Goal: Task Accomplishment & Management: Use online tool/utility

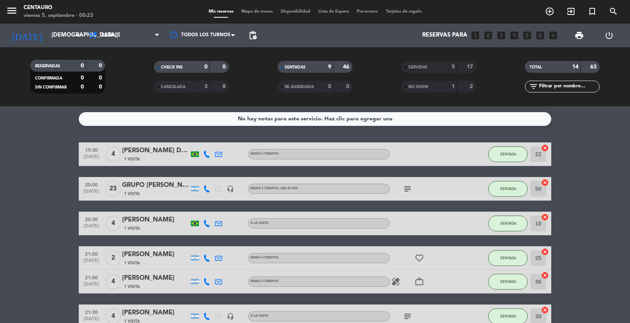
click at [407, 187] on icon "subject" at bounding box center [407, 188] width 9 height 9
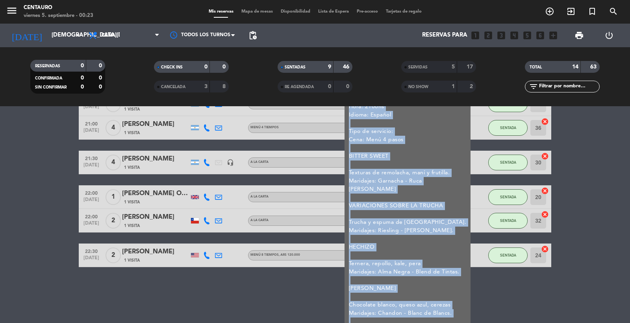
scroll to position [167, 0]
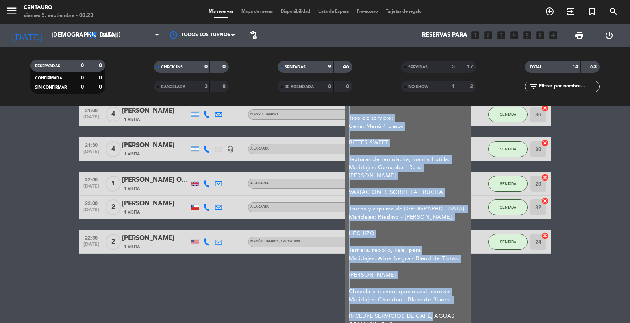
drag, startPoint x: 352, startPoint y: 202, endPoint x: 425, endPoint y: 313, distance: 132.8
click at [425, 313] on div "SON [DEMOGRAPHIC_DATA] PAX ya esta pagada la mesa. Nombre: GRUPO RIZOBACTER Can…" at bounding box center [408, 180] width 126 height 303
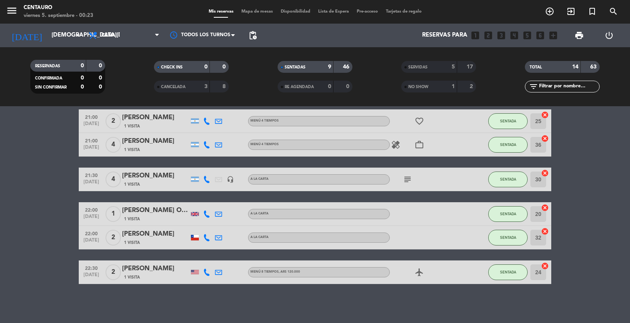
copy div "SON [DEMOGRAPHIC_DATA] PAX ya esta pagada la mesa. Nombre: GRUPO RIZOBACTER Can…"
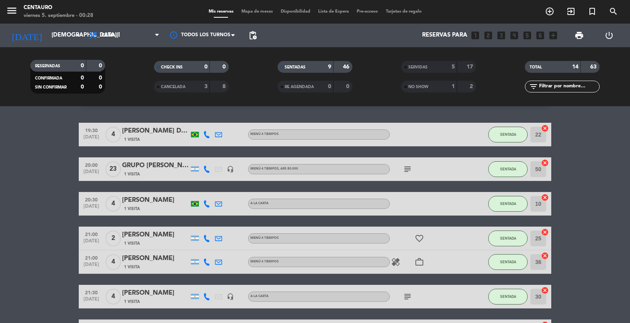
scroll to position [6, 0]
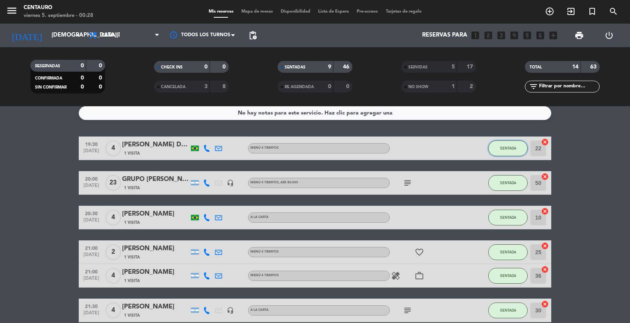
click at [502, 148] on span "SENTADA" at bounding box center [508, 148] width 16 height 4
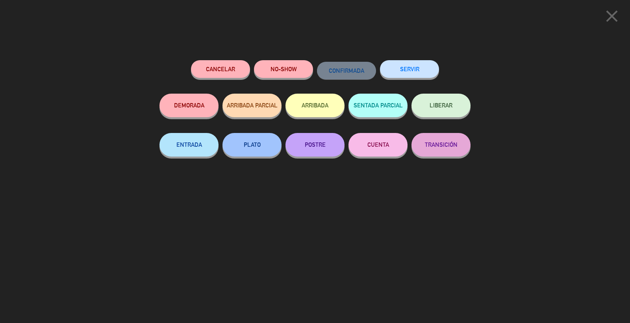
click at [422, 72] on button "SERVIR" at bounding box center [409, 69] width 59 height 18
click at [419, 65] on button "SERVIR" at bounding box center [409, 69] width 59 height 18
click at [427, 69] on button "SERVIR" at bounding box center [409, 69] width 59 height 18
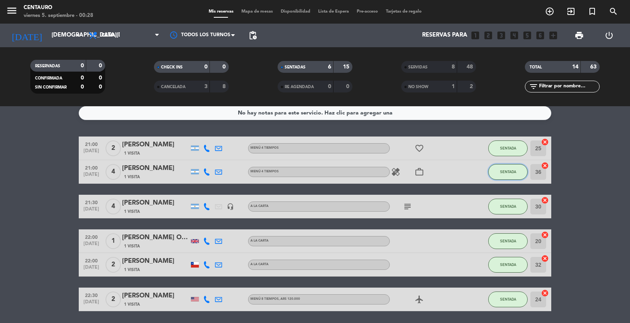
click at [506, 170] on span "SENTADA" at bounding box center [508, 172] width 16 height 4
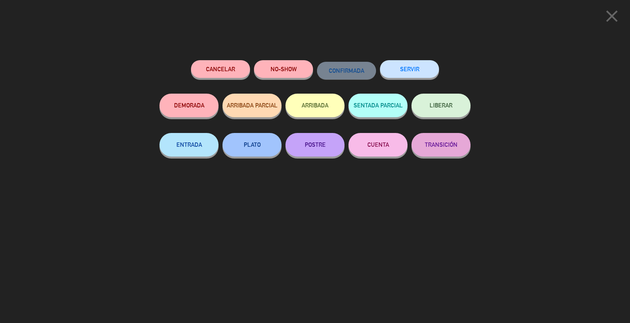
click at [422, 70] on button "SERVIR" at bounding box center [409, 69] width 59 height 18
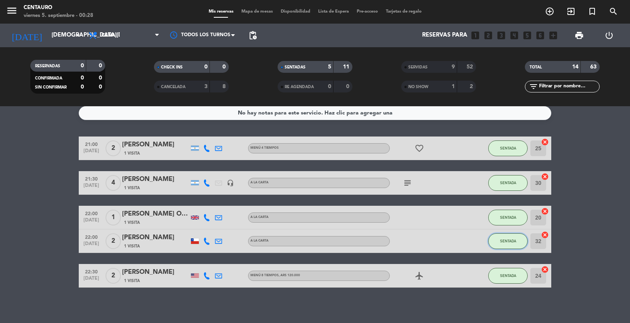
click at [510, 241] on span "SENTADA" at bounding box center [508, 241] width 16 height 4
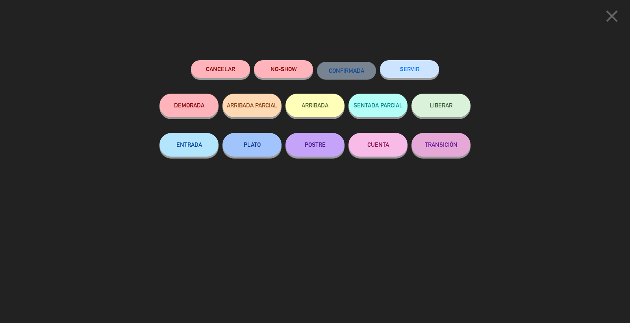
click at [427, 63] on button "SERVIR" at bounding box center [409, 69] width 59 height 18
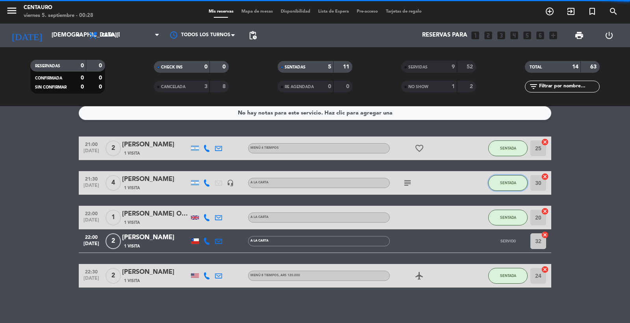
click at [507, 186] on button "SENTADA" at bounding box center [507, 183] width 39 height 16
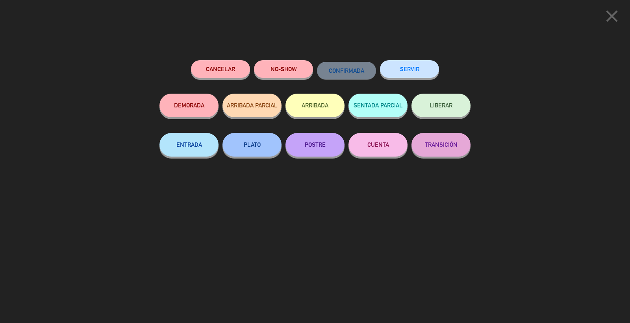
click at [415, 73] on button "SERVIR" at bounding box center [409, 69] width 59 height 18
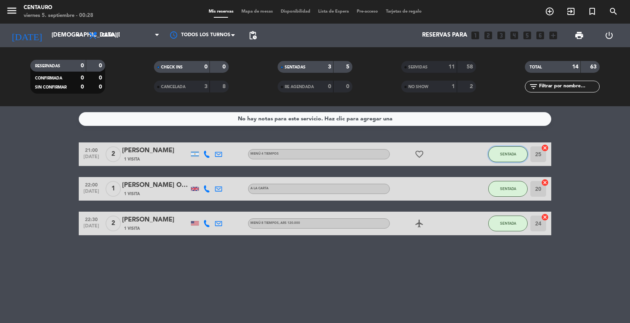
click at [519, 156] on button "SENTADA" at bounding box center [507, 154] width 39 height 16
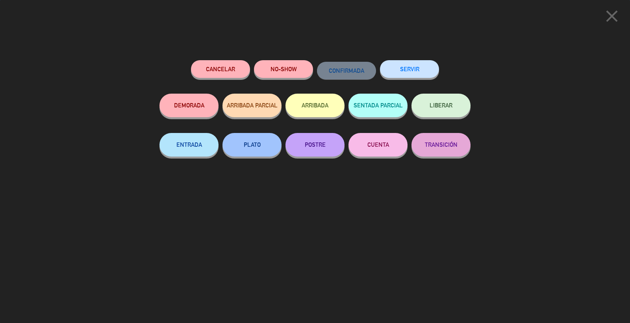
click at [419, 74] on button "SERVIR" at bounding box center [409, 69] width 59 height 18
click at [415, 67] on button "SERVIR" at bounding box center [409, 69] width 59 height 18
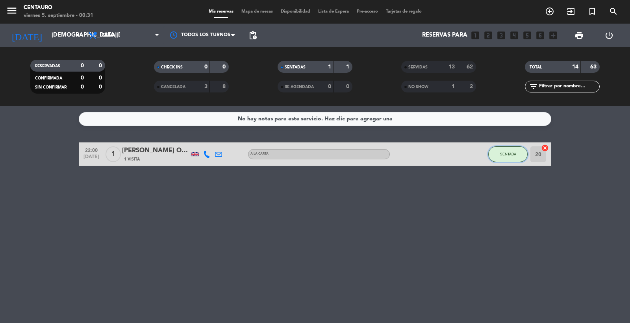
click at [520, 160] on button "SENTADA" at bounding box center [507, 154] width 39 height 16
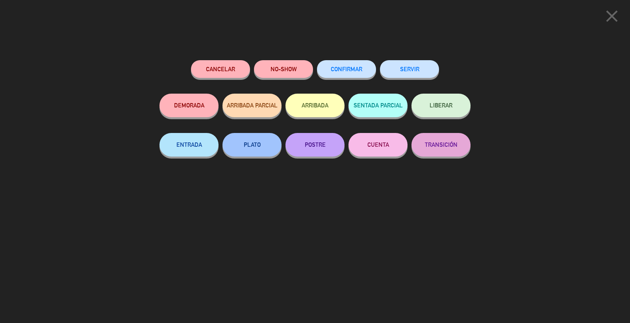
click at [422, 66] on button "SERVIR" at bounding box center [409, 69] width 59 height 18
